Goal: Transaction & Acquisition: Download file/media

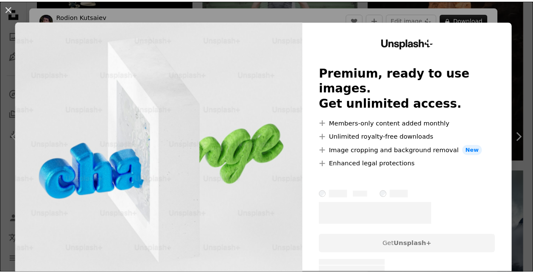
scroll to position [506, 0]
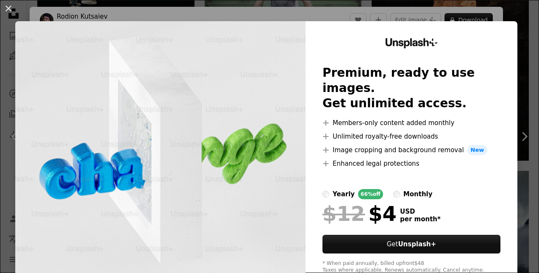
click at [522, 36] on div "An X shape Unsplash+ Premium, ready to use images. Get unlimited access. A plus…" at bounding box center [269, 136] width 539 height 273
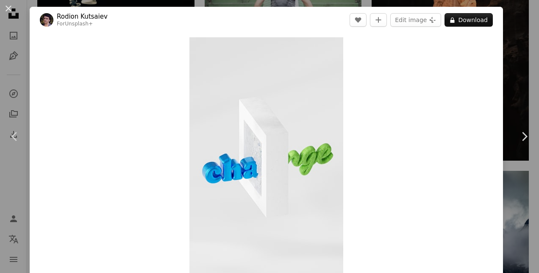
click at [505, 53] on div "An X shape Chevron left Chevron right Rodion Kutsaiev For Unsplash+ A heart A p…" at bounding box center [269, 136] width 539 height 273
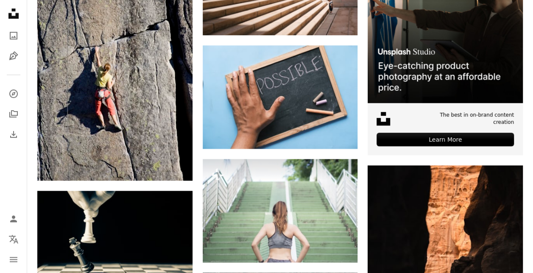
scroll to position [256, 0]
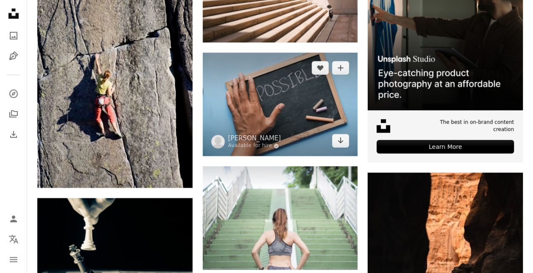
click at [299, 96] on img at bounding box center [280, 104] width 155 height 103
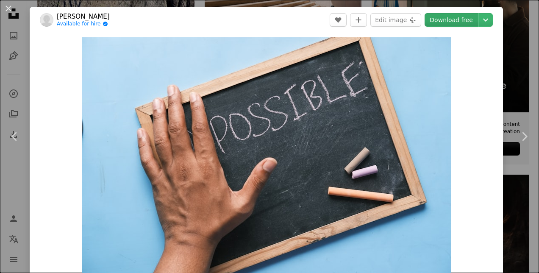
click at [450, 19] on link "Download free" at bounding box center [451, 20] width 53 height 14
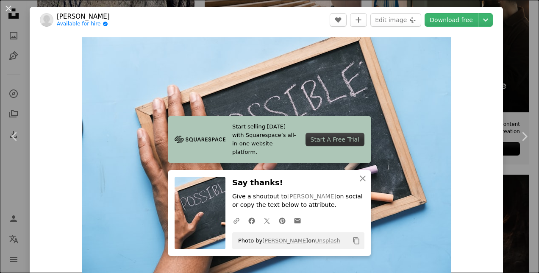
click at [147, 19] on header "[PERSON_NAME] Available for hire A checkmark inside of a circle A heart A plus …" at bounding box center [267, 20] width 474 height 26
click at [4, 7] on button "An X shape" at bounding box center [8, 8] width 10 height 10
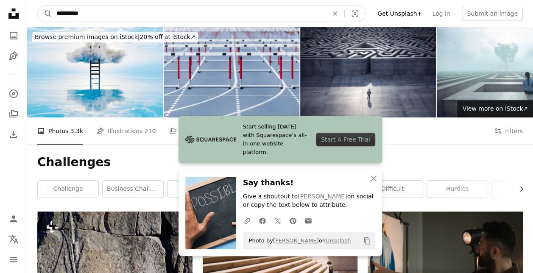
drag, startPoint x: 104, startPoint y: 15, endPoint x: 10, endPoint y: 8, distance: 94.4
type input "******"
click at [38, 6] on button "A magnifying glass" at bounding box center [45, 14] width 14 height 16
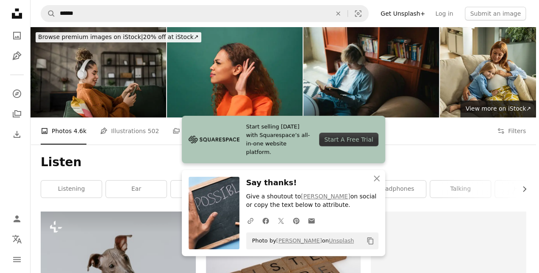
scroll to position [183, 0]
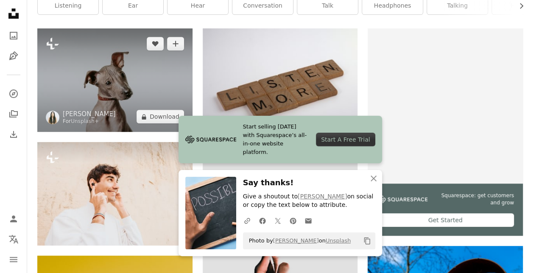
click at [120, 77] on img at bounding box center [114, 79] width 155 height 103
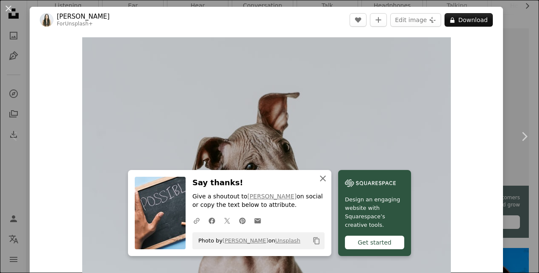
click at [319, 176] on icon "An X shape" at bounding box center [323, 178] width 10 height 10
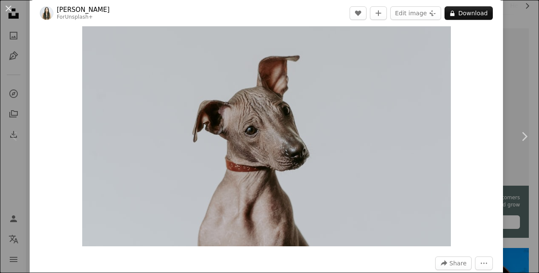
scroll to position [35, 0]
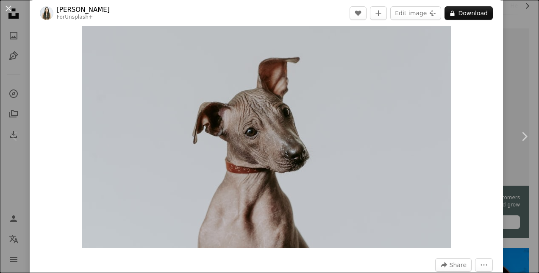
click at [414, 74] on img "Zoom in on this image" at bounding box center [266, 125] width 369 height 246
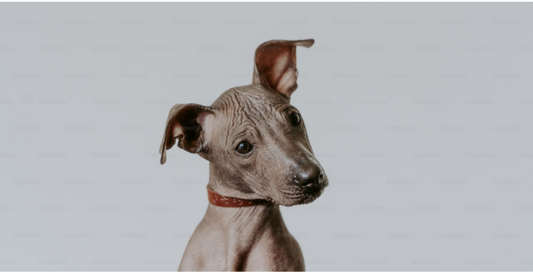
scroll to position [43, 0]
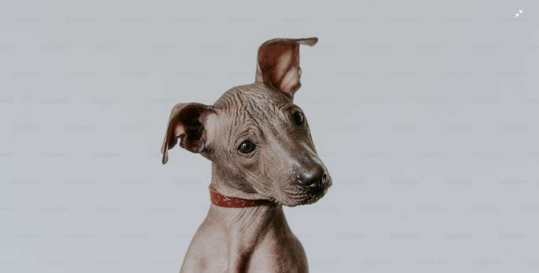
click at [509, 15] on img "Zoom out on this image" at bounding box center [270, 137] width 540 height 360
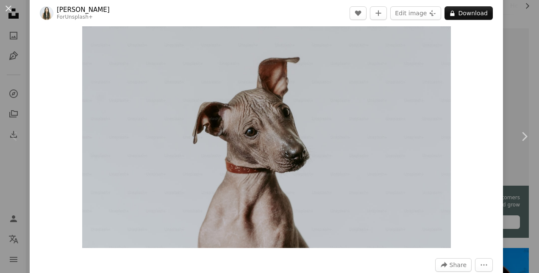
click at [457, 135] on div "Zoom in" at bounding box center [267, 125] width 474 height 254
click at [512, 11] on div "An X shape Chevron left Chevron right [PERSON_NAME] For Unsplash+ A heart A plu…" at bounding box center [269, 136] width 539 height 273
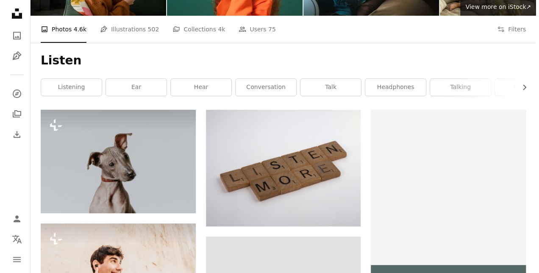
scroll to position [100, 0]
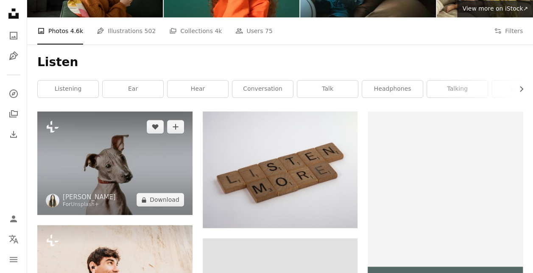
click at [88, 169] on img at bounding box center [114, 162] width 155 height 103
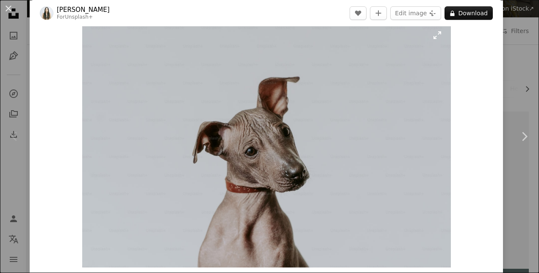
scroll to position [11, 0]
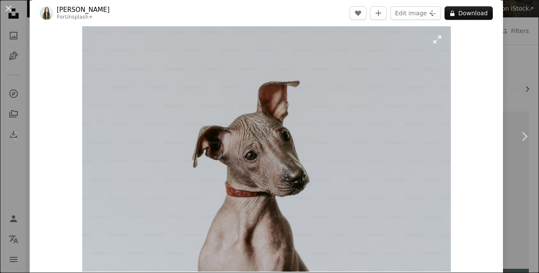
click at [431, 42] on img "Zoom in on this image" at bounding box center [266, 149] width 369 height 246
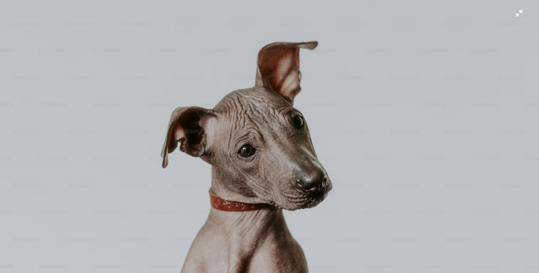
scroll to position [77, 0]
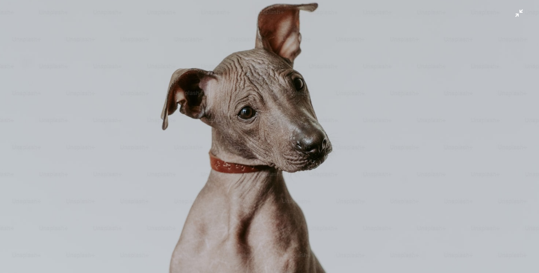
click at [278, 109] on img "Zoom out on this image" at bounding box center [270, 102] width 540 height 360
